Goal: Find specific page/section: Find specific page/section

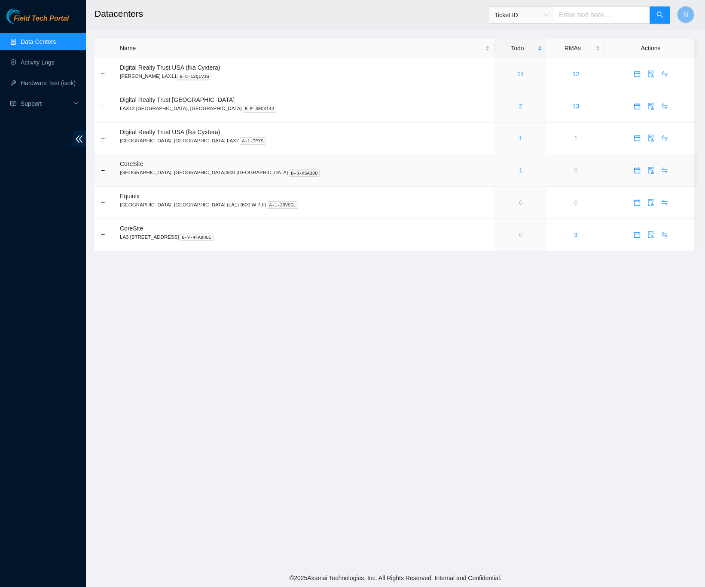
click at [519, 169] on link "1" at bounding box center [520, 170] width 3 height 7
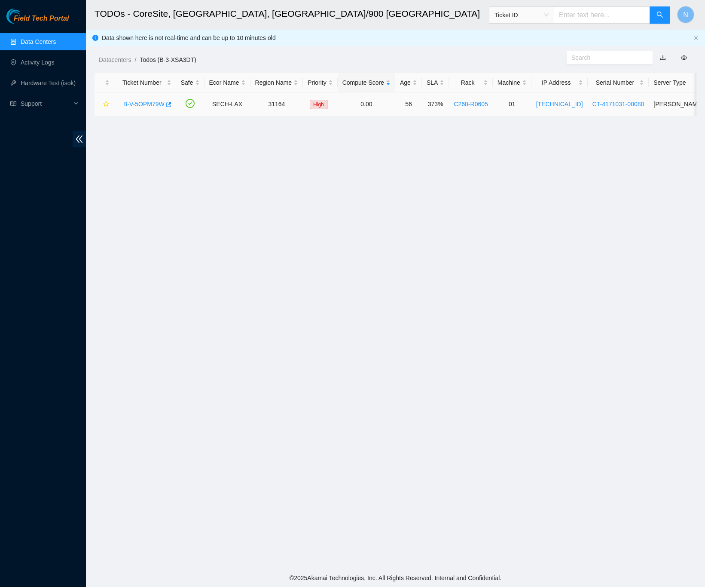
click at [141, 104] on link "B-V-5OPM79W" at bounding box center [143, 104] width 41 height 7
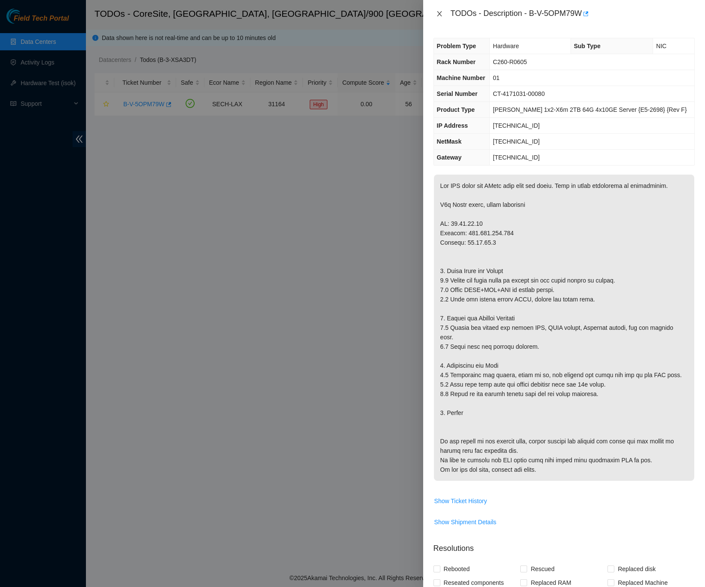
click at [440, 12] on icon "close" at bounding box center [439, 13] width 7 height 7
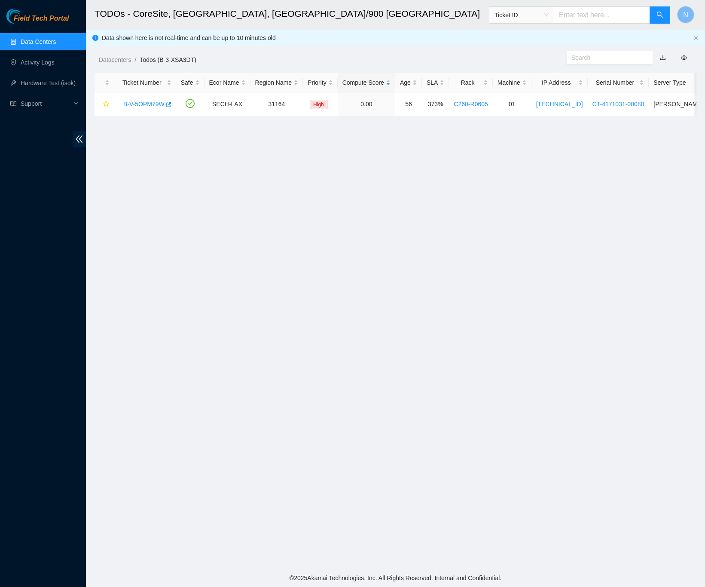
click at [47, 41] on link "Data Centers" at bounding box center [38, 41] width 35 height 7
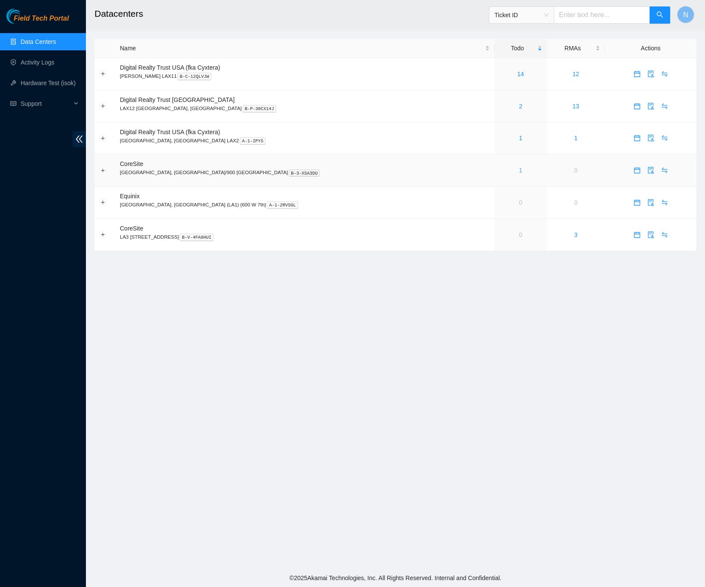
click at [519, 172] on link "1" at bounding box center [520, 170] width 3 height 7
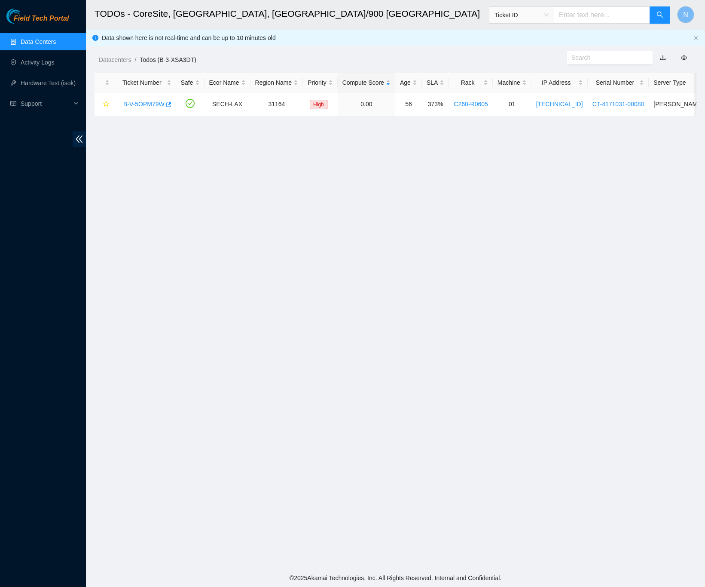
click at [43, 40] on link "Data Centers" at bounding box center [38, 41] width 35 height 7
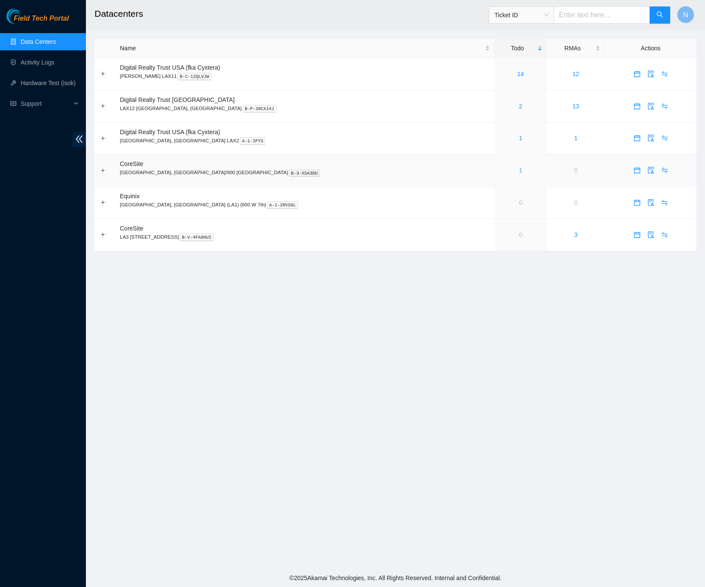
click at [519, 174] on link "1" at bounding box center [520, 170] width 3 height 7
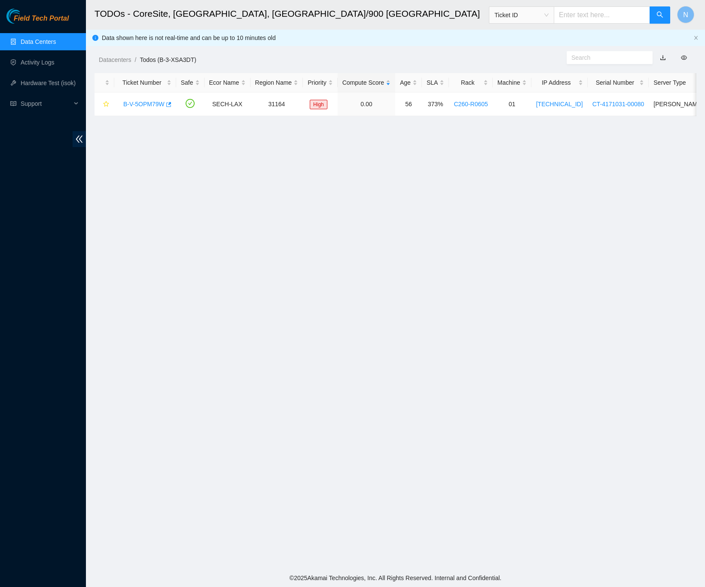
click at [44, 40] on link "Data Centers" at bounding box center [38, 41] width 35 height 7
